Goal: Find specific page/section: Find specific page/section

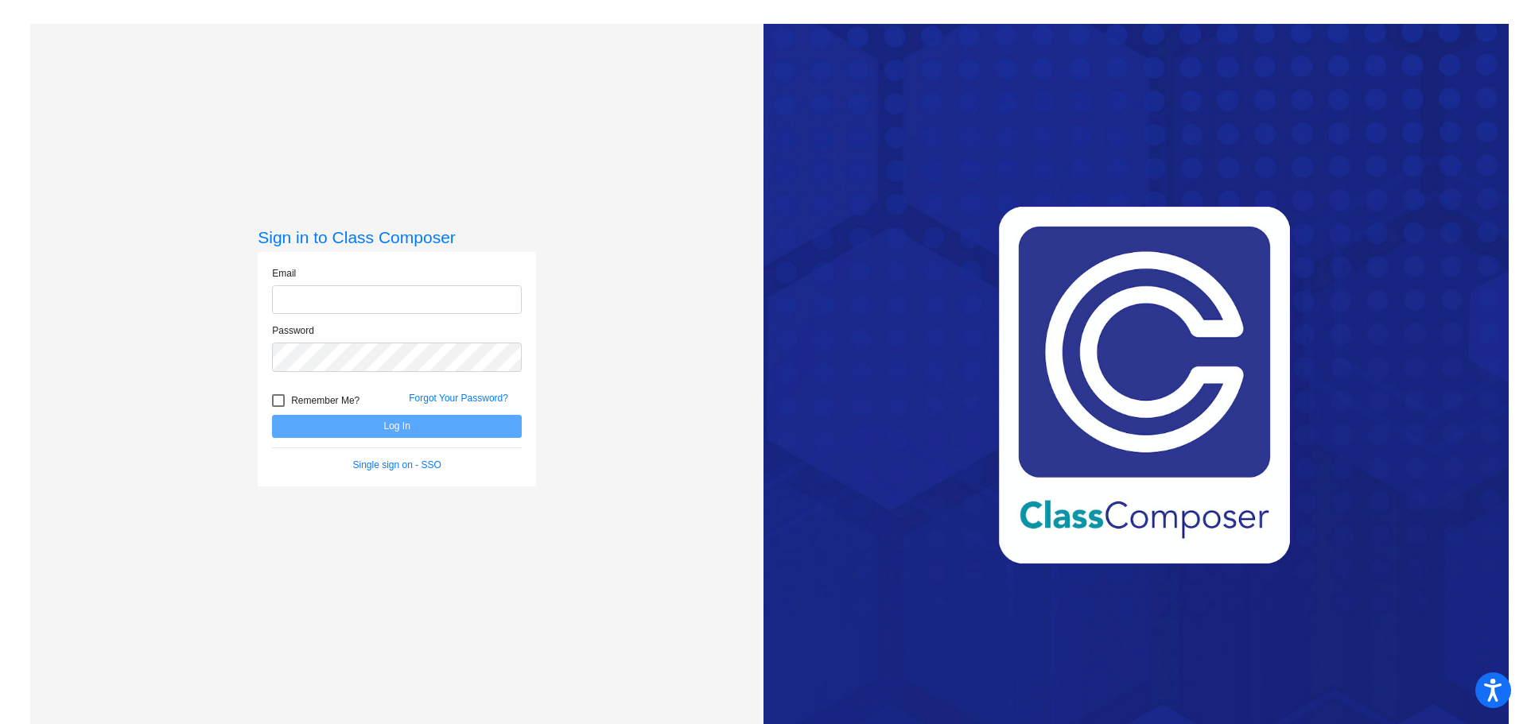
type input "[PERSON_NAME][EMAIL_ADDRESS][PERSON_NAME][DOMAIN_NAME]"
click at [433, 425] on button "Log In" at bounding box center [397, 426] width 250 height 23
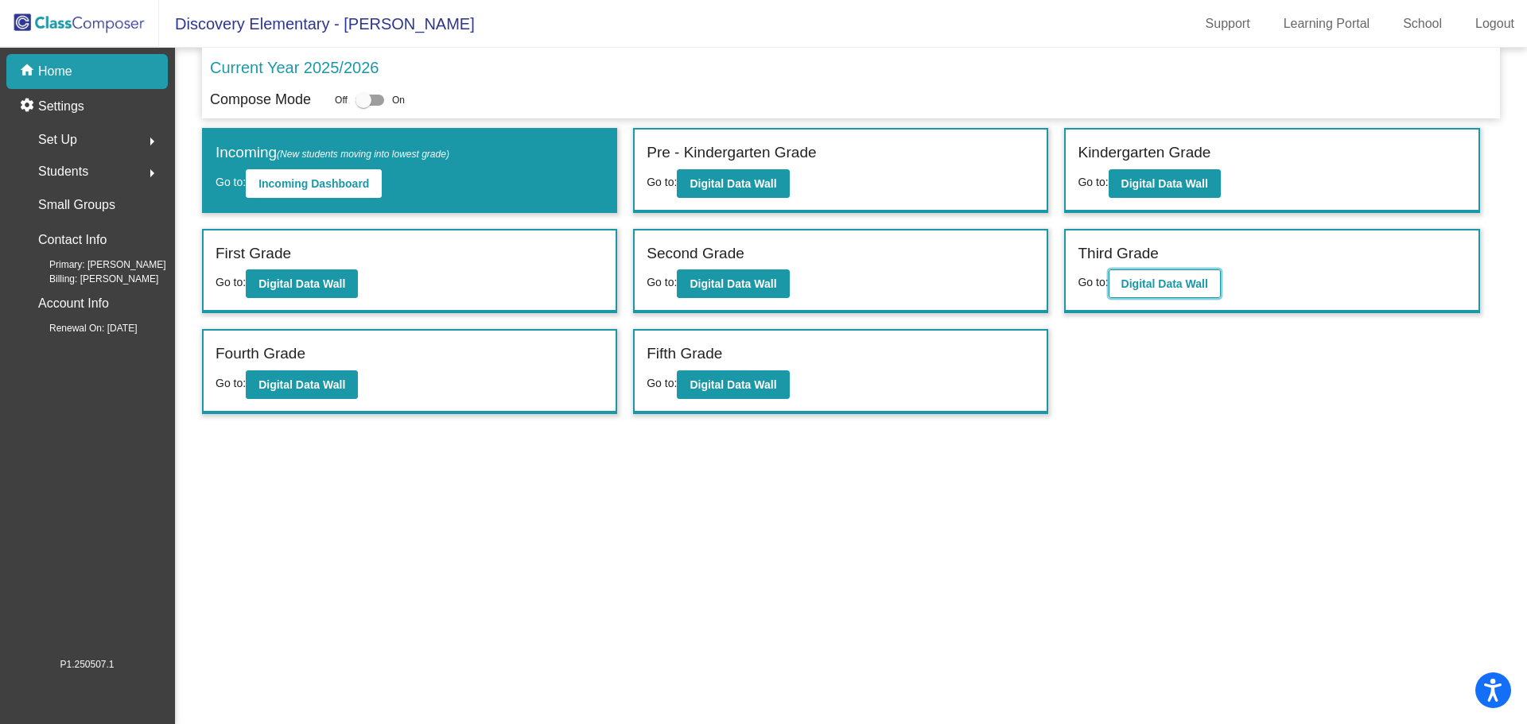
click at [1163, 285] on b "Digital Data Wall" at bounding box center [1164, 284] width 87 height 13
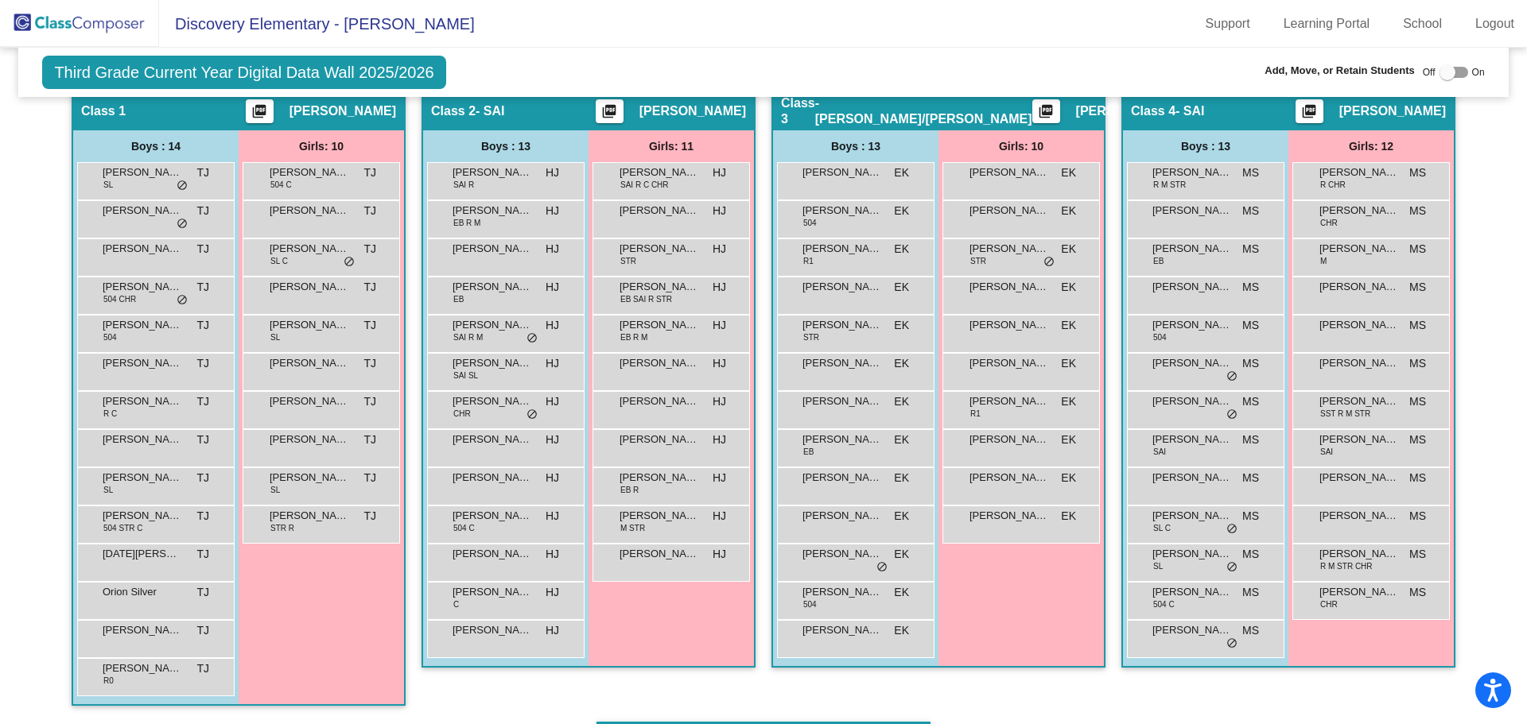
scroll to position [239, 0]
